Goal: Task Accomplishment & Management: Manage account settings

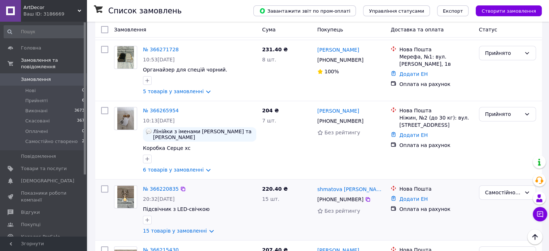
scroll to position [252, 0]
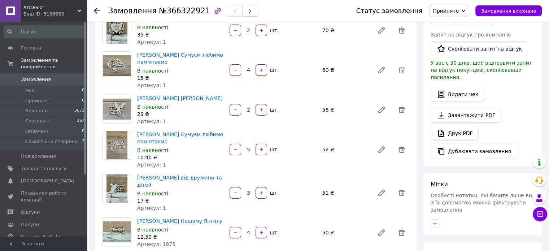
scroll to position [144, 0]
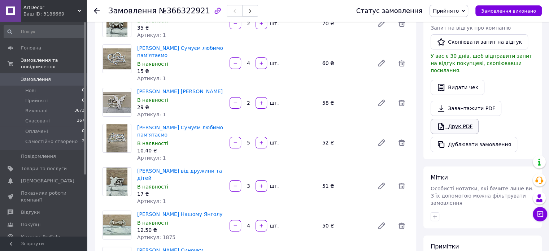
click at [473, 119] on link "Друк PDF" at bounding box center [454, 126] width 48 height 15
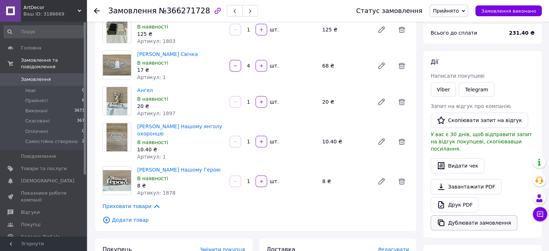
scroll to position [72, 0]
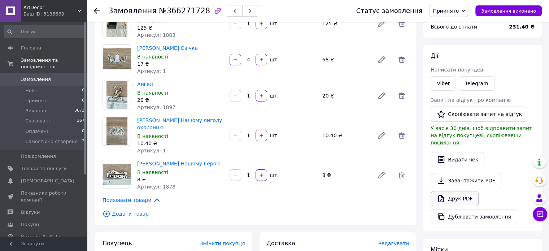
click at [461, 192] on link "Друк PDF" at bounding box center [454, 198] width 48 height 15
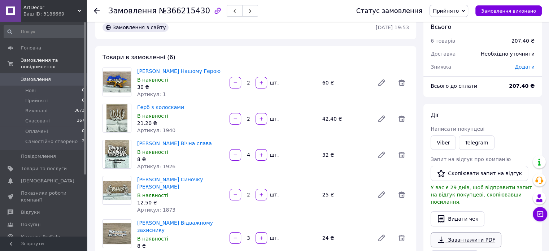
scroll to position [36, 0]
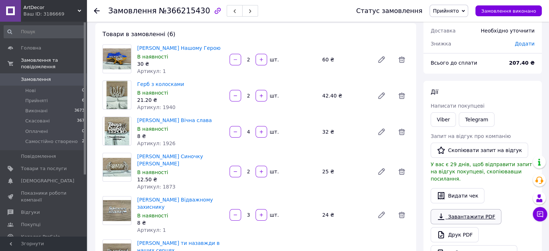
click at [475, 209] on link "Завантажити PDF" at bounding box center [465, 216] width 71 height 15
click at [437, 230] on icon at bounding box center [440, 234] width 9 height 9
